Goal: Task Accomplishment & Management: Complete application form

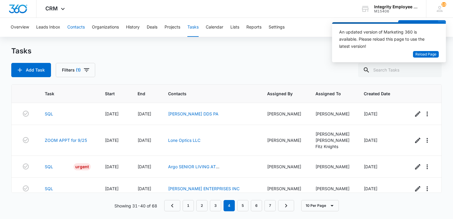
click at [73, 28] on button "Contacts" at bounding box center [75, 27] width 17 height 19
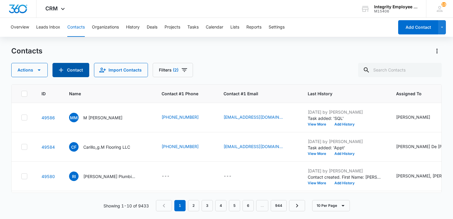
click at [71, 72] on button "Contact" at bounding box center [70, 70] width 37 height 14
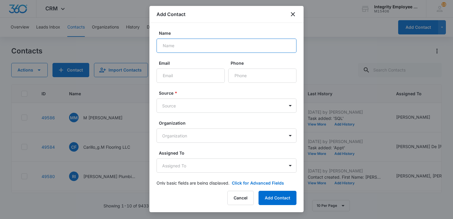
click at [187, 47] on input "Name" at bounding box center [227, 46] width 140 height 14
paste input "PENABLANCO PAINTING LLC"
type input "PENABLANCO PAINTING LLC"
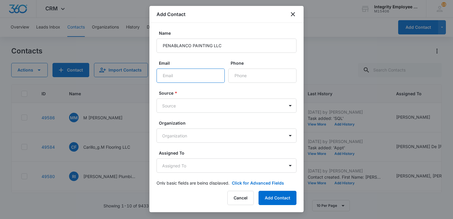
click at [180, 81] on input "Email" at bounding box center [191, 75] width 68 height 14
type input "jp99771@gmail.com"
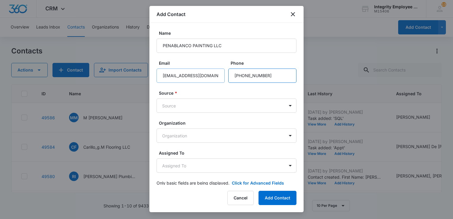
type input "(813) 408-0431"
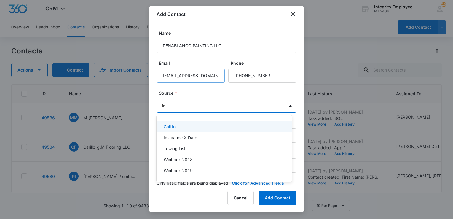
type input "ins"
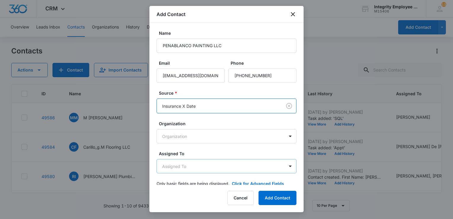
click at [182, 166] on body "CRM Apps Reputation Websites Forms CRM Email Social Shop Payments POS Content A…" at bounding box center [226, 109] width 453 height 219
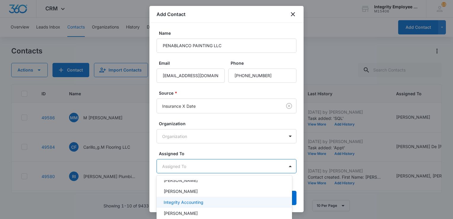
scroll to position [30, 0]
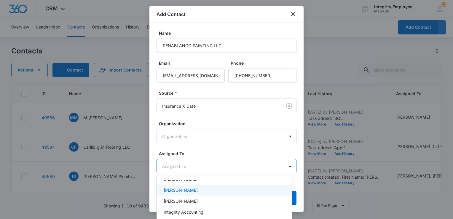
click at [182, 192] on p "[PERSON_NAME]" at bounding box center [181, 190] width 34 height 6
click at [221, 152] on div at bounding box center [226, 109] width 453 height 219
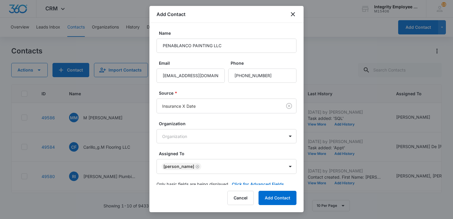
scroll to position [9, 0]
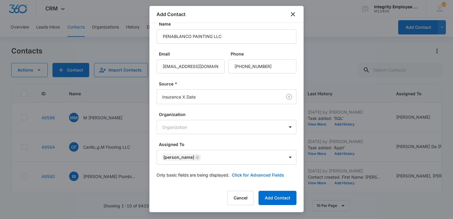
click at [247, 173] on button "Click for Advanced Fields" at bounding box center [258, 175] width 52 height 6
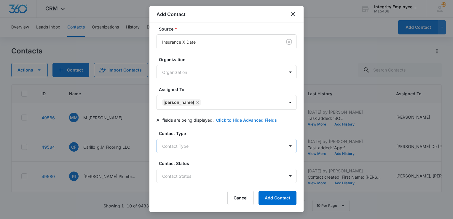
scroll to position [98, 0]
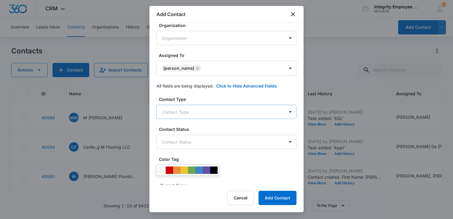
click at [212, 112] on body "CRM Apps Reputation Websites Forms CRM Email Social Shop Payments POS Content A…" at bounding box center [226, 109] width 453 height 219
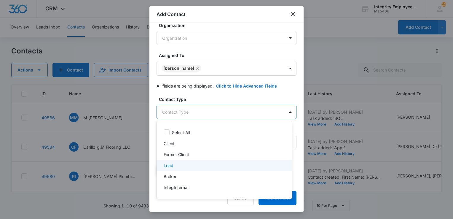
click at [178, 167] on div "Lead" at bounding box center [224, 165] width 120 height 6
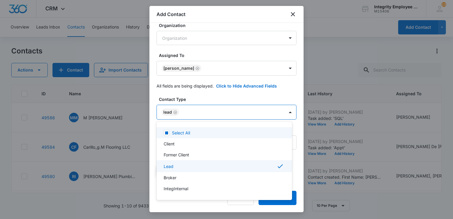
click at [211, 98] on div at bounding box center [226, 109] width 453 height 219
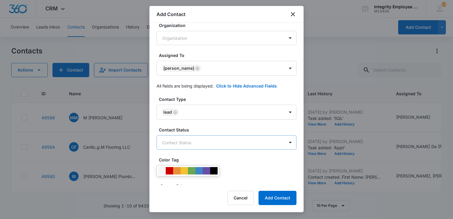
click at [203, 143] on body "CRM Apps Reputation Websites Forms CRM Email Social Shop Payments POS Content A…" at bounding box center [226, 109] width 453 height 219
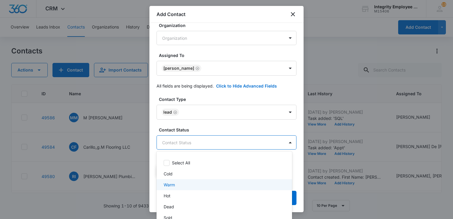
click at [174, 184] on p "Warm" at bounding box center [169, 184] width 11 height 6
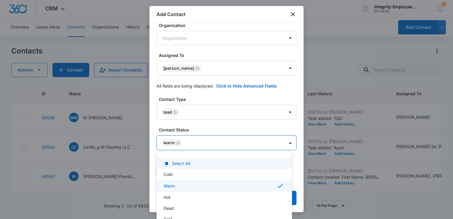
click at [208, 128] on div at bounding box center [226, 109] width 453 height 219
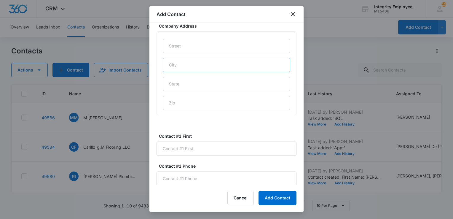
scroll to position [335, 0]
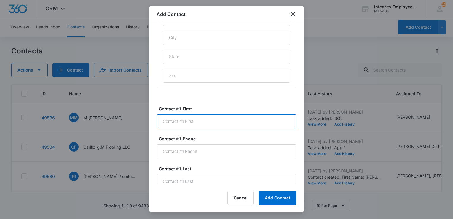
click at [196, 122] on input "Contact #1 First" at bounding box center [227, 121] width 140 height 14
type input "Julio"
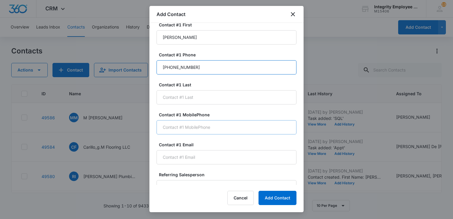
scroll to position [424, 0]
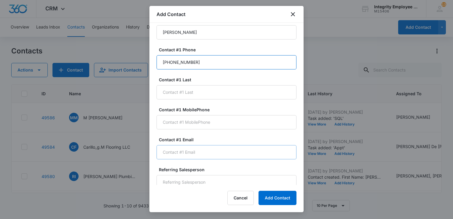
type input "(813) 408-0431"
click at [197, 151] on input "Contact #1 Email" at bounding box center [227, 152] width 140 height 14
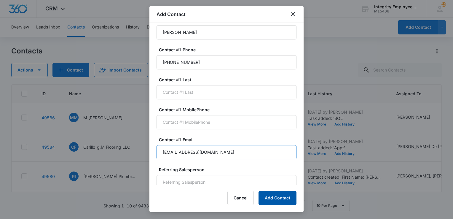
type input "jp99771@gmail.com"
click at [286, 195] on button "Add Contact" at bounding box center [278, 198] width 38 height 14
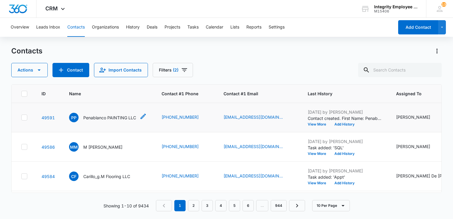
click at [102, 116] on p "Penablanco PAINTING LLC" at bounding box center [109, 117] width 53 height 6
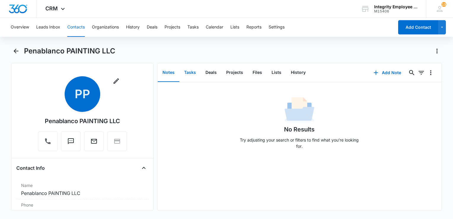
click at [191, 72] on button "Tasks" at bounding box center [189, 72] width 21 height 18
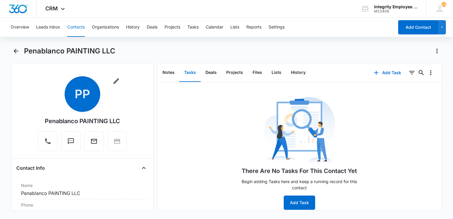
scroll to position [4, 0]
click at [298, 201] on button "Add Task" at bounding box center [299, 202] width 31 height 14
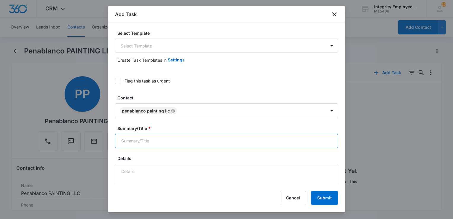
click at [154, 138] on input "Summary/Title *" at bounding box center [226, 141] width 223 height 14
type input "SQL"
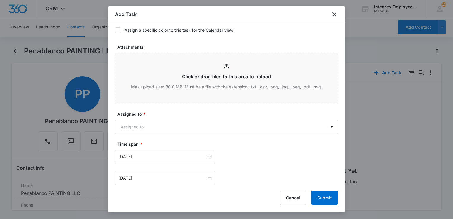
scroll to position [326, 0]
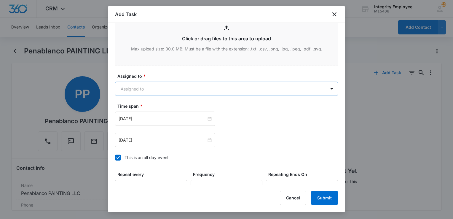
type textarea "10/6- Daisy had an appointment with Julio, 2 EE's currently with ADP. Is not ye…"
click at [146, 88] on body "CRM Apps Reputation Websites Forms CRM Email Social Shop Payments POS Content A…" at bounding box center [226, 109] width 453 height 219
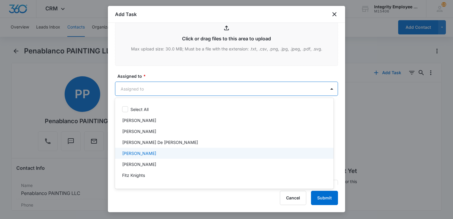
click at [142, 153] on p "[PERSON_NAME]" at bounding box center [139, 153] width 34 height 6
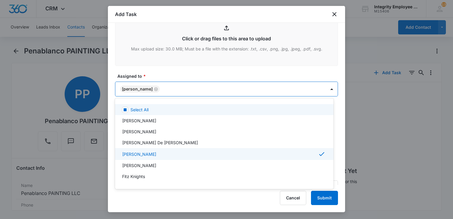
click at [186, 72] on div at bounding box center [226, 109] width 453 height 219
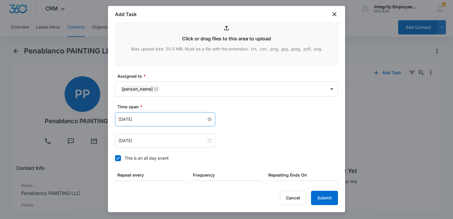
click at [170, 119] on input "Oct 6, 2025" at bounding box center [163, 119] width 88 height 7
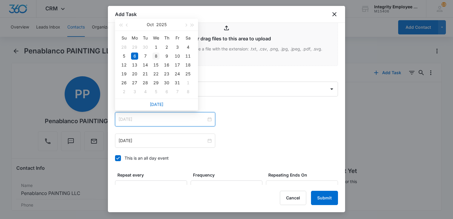
type input "Oct 8, 2025"
click at [155, 55] on div "8" at bounding box center [155, 55] width 7 height 7
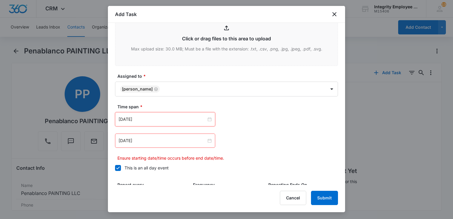
click at [154, 134] on div "Oct 6, 2025" at bounding box center [165, 140] width 100 height 14
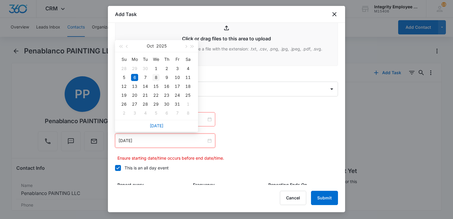
type input "Oct 8, 2025"
click at [157, 77] on div "8" at bounding box center [155, 77] width 7 height 7
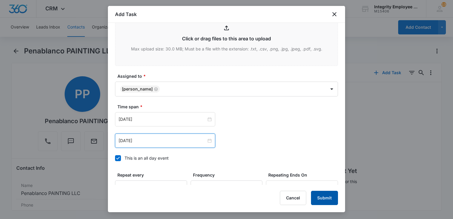
click at [330, 197] on button "Submit" at bounding box center [324, 198] width 27 height 14
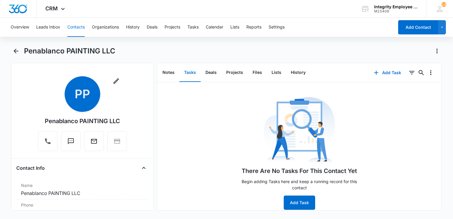
scroll to position [0, 0]
